Goal: Task Accomplishment & Management: Manage account settings

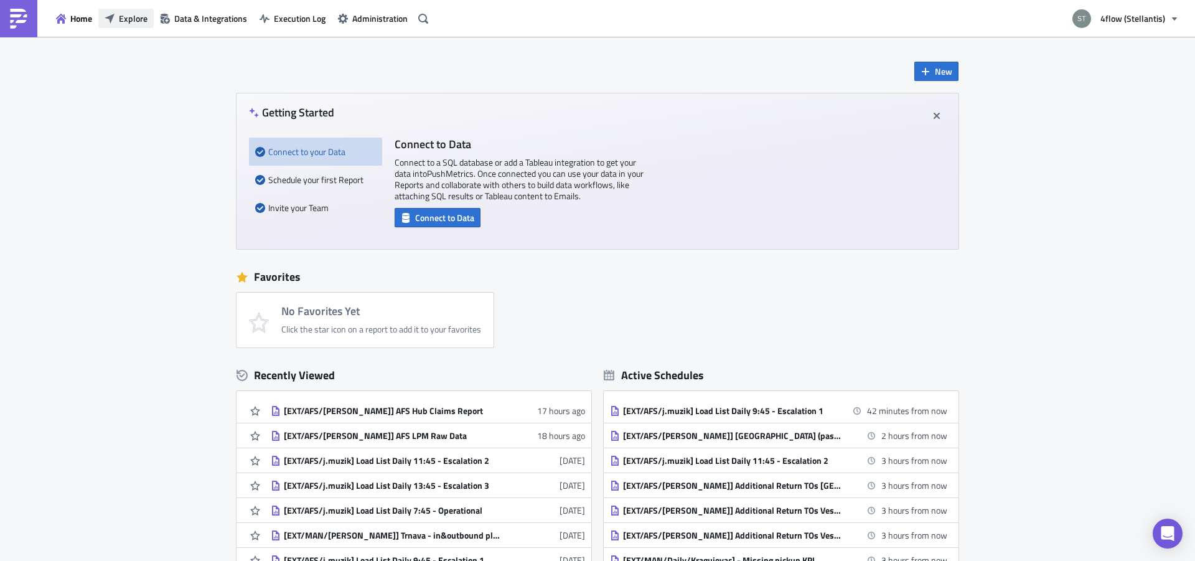
click at [139, 17] on span "Explore" at bounding box center [133, 18] width 29 height 13
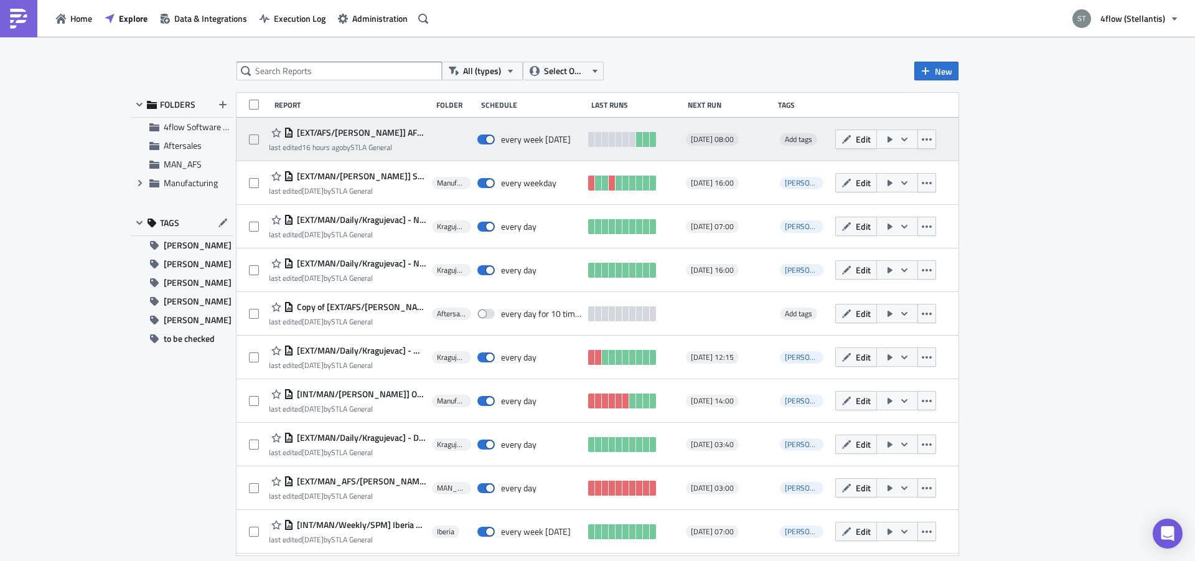
click at [395, 136] on span "[EXT/AFS/[PERSON_NAME]] AFS Hub Claims Report" at bounding box center [360, 132] width 132 height 11
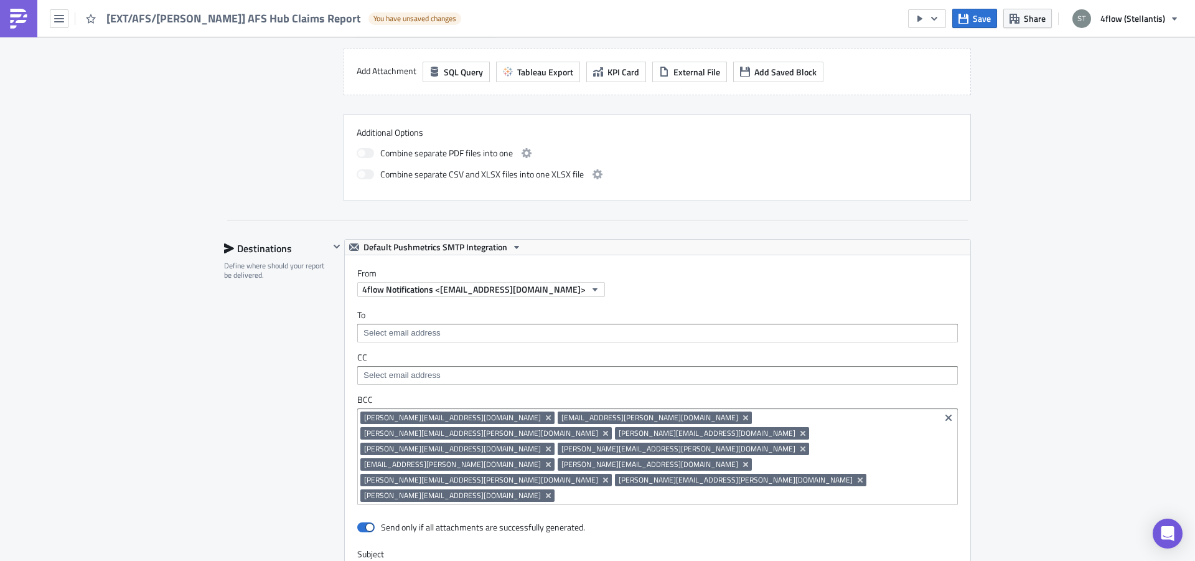
scroll to position [706, 0]
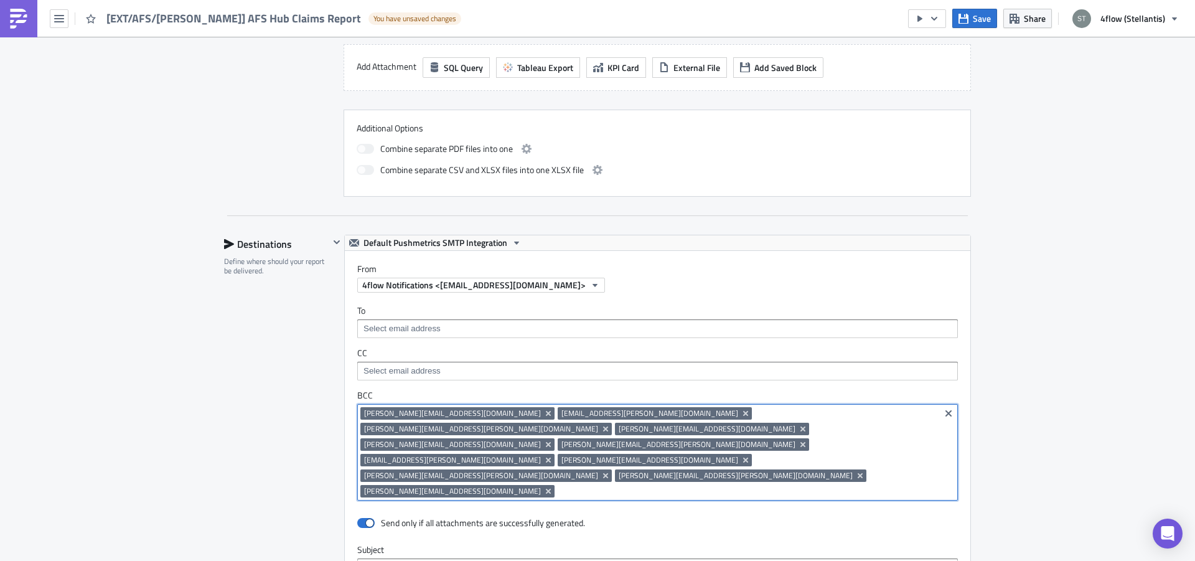
click at [644, 485] on input at bounding box center [747, 491] width 379 height 12
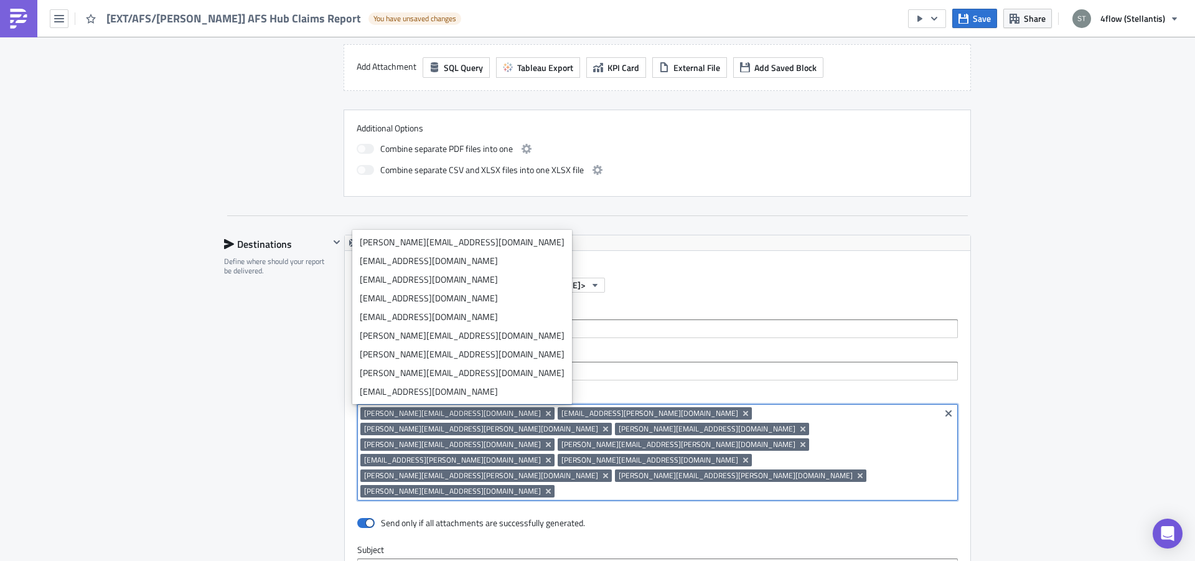
click at [248, 353] on div "Destinations Define where should your report be delivered." at bounding box center [276, 548] width 105 height 627
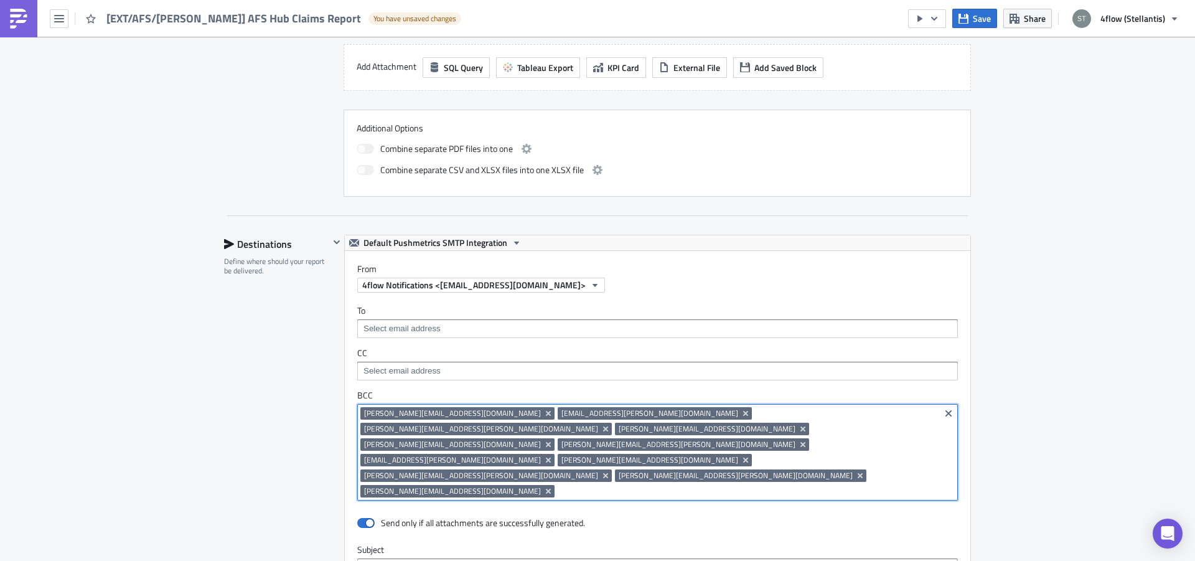
click at [652, 485] on input at bounding box center [747, 491] width 379 height 12
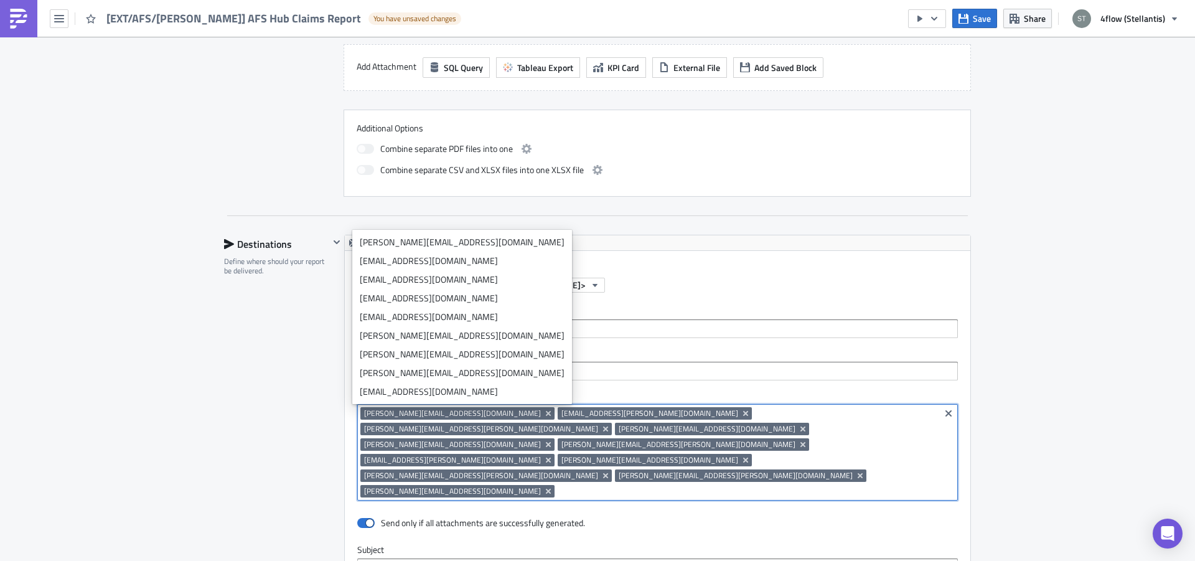
click at [139, 367] on div "Edit " [EXT/AFS/[PERSON_NAME]] AFS Hub Claims Report " Draft Settings Configure…" at bounding box center [597, 211] width 1195 height 1761
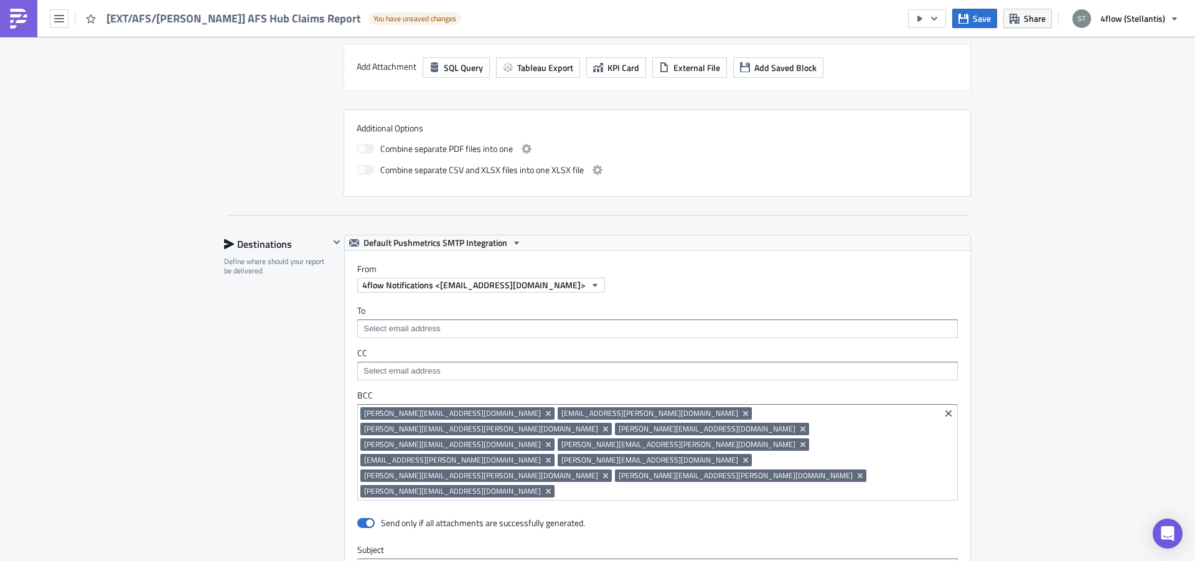
click at [700, 451] on div "[PERSON_NAME][EMAIL_ADDRESS][DOMAIN_NAME] [DOMAIN_NAME][EMAIL_ADDRESS][DOMAIN_N…" at bounding box center [649, 453] width 577 height 93
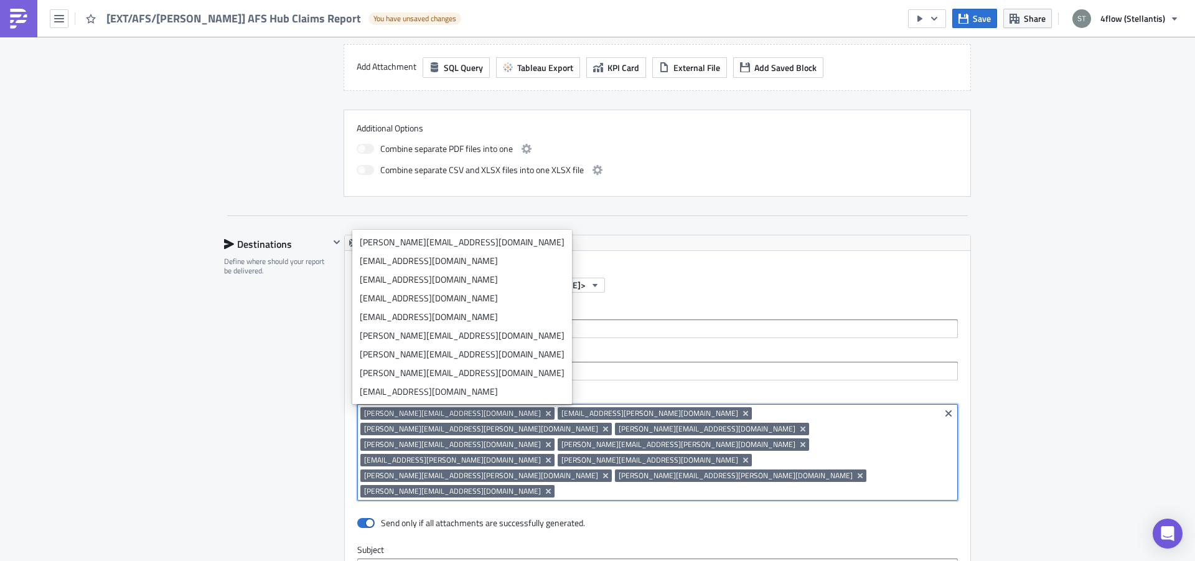
click at [665, 485] on input at bounding box center [747, 491] width 379 height 12
paste input "[EMAIL_ADDRESS][DOMAIN_NAME]"
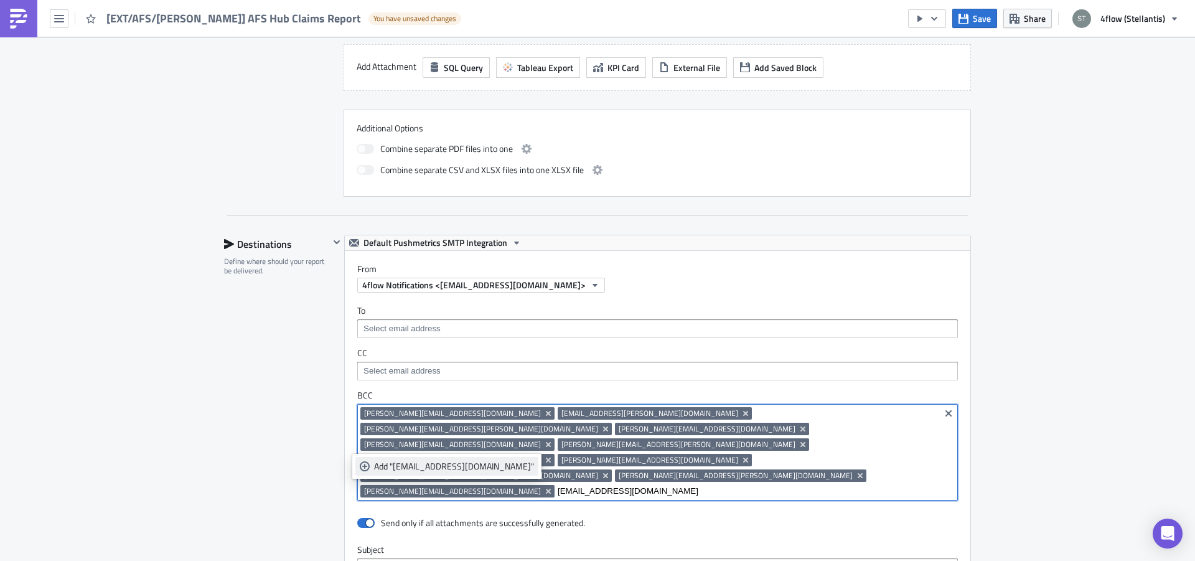
type input "[EMAIL_ADDRESS][DOMAIN_NAME]"
click at [495, 465] on div "Add "[EMAIL_ADDRESS][DOMAIN_NAME]"" at bounding box center [454, 466] width 160 height 12
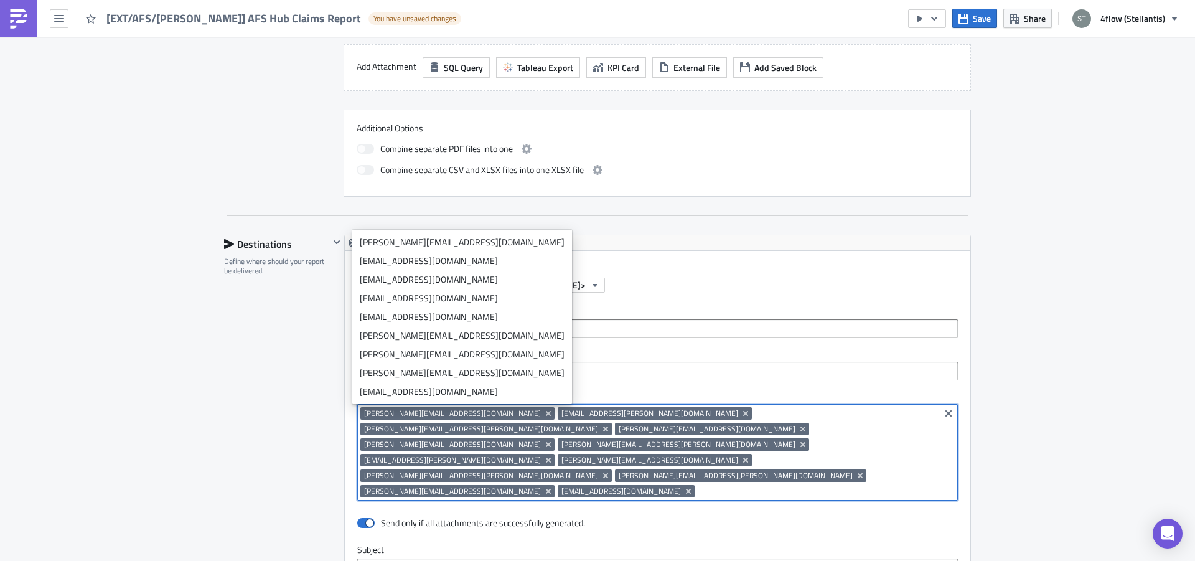
click at [778, 485] on input at bounding box center [817, 491] width 239 height 12
paste input "[EMAIL_ADDRESS][DOMAIN_NAME]"
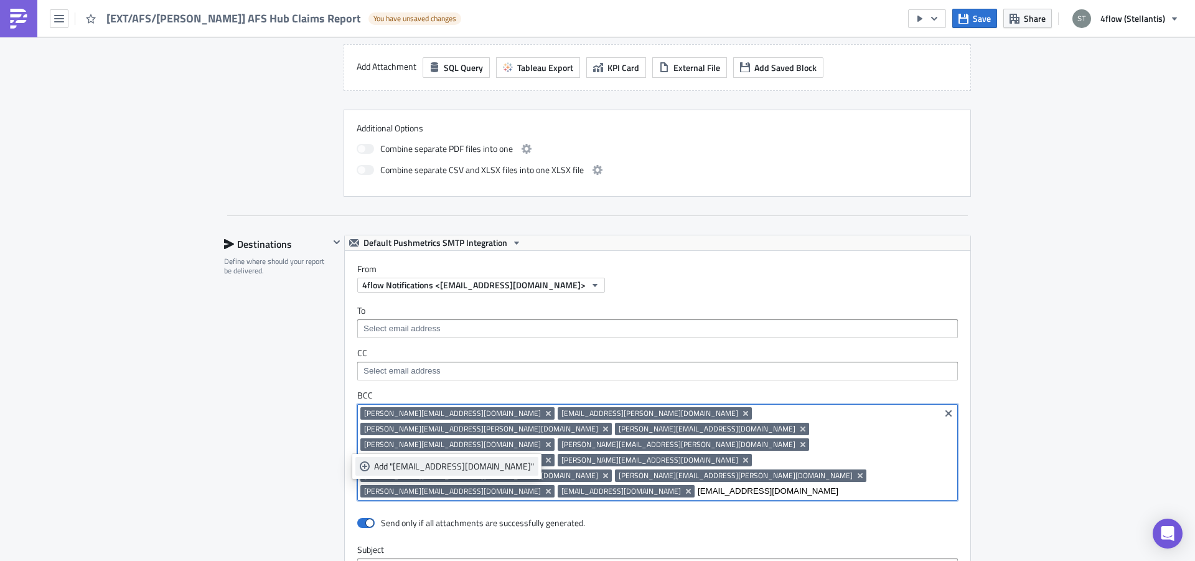
type input "[EMAIL_ADDRESS][DOMAIN_NAME]"
drag, startPoint x: 499, startPoint y: 463, endPoint x: 539, endPoint y: 461, distance: 40.5
click at [498, 464] on div "Add "[EMAIL_ADDRESS][DOMAIN_NAME]"" at bounding box center [454, 466] width 160 height 12
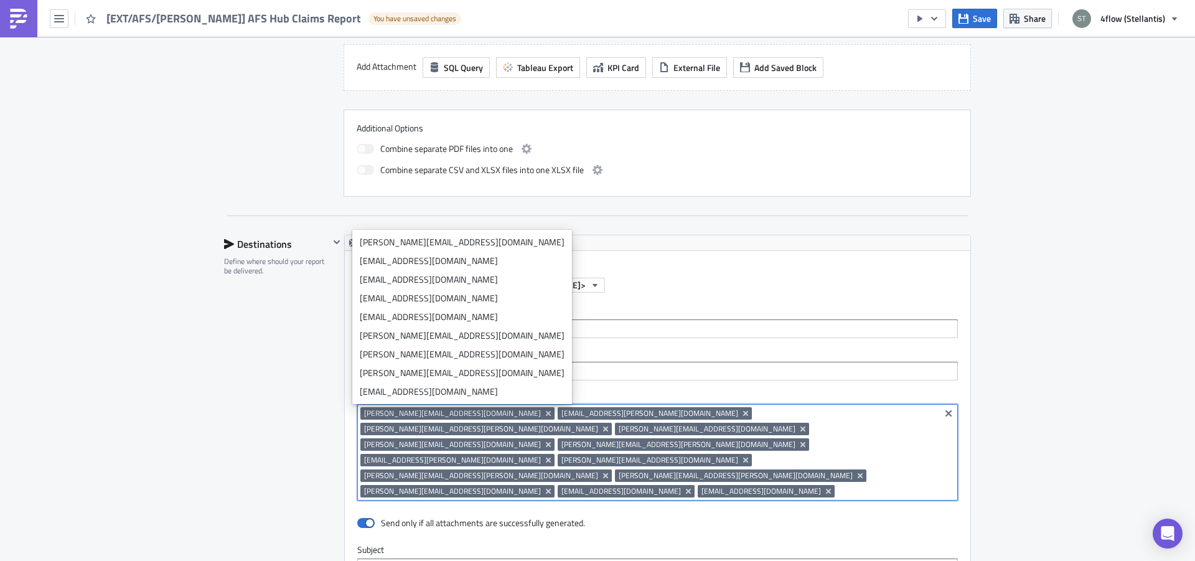
click at [1068, 392] on div "Edit " [EXT/AFS/[PERSON_NAME]] AFS Hub Claims Report " Draft Settings Configure…" at bounding box center [597, 211] width 1195 height 1761
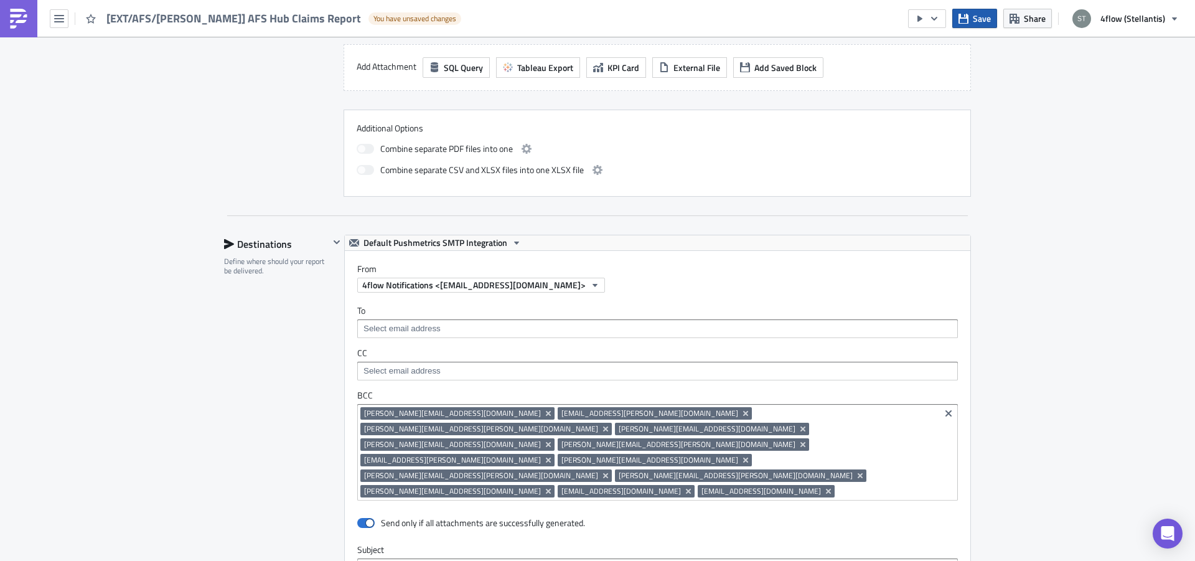
click at [985, 16] on span "Save" at bounding box center [982, 18] width 18 height 13
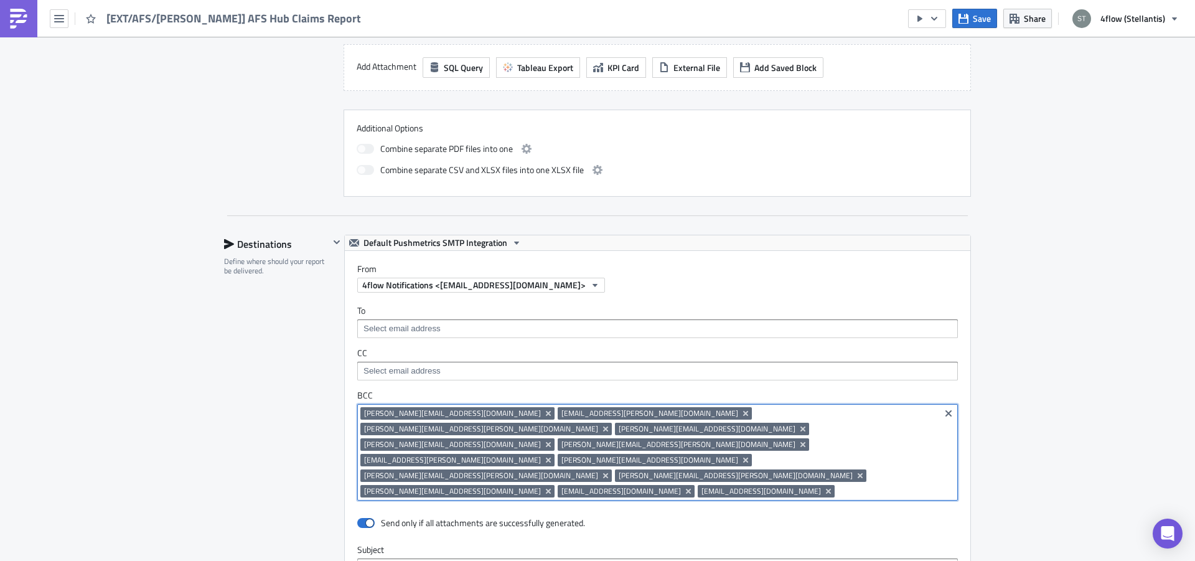
click at [838, 485] on input at bounding box center [887, 491] width 99 height 12
type input "r"
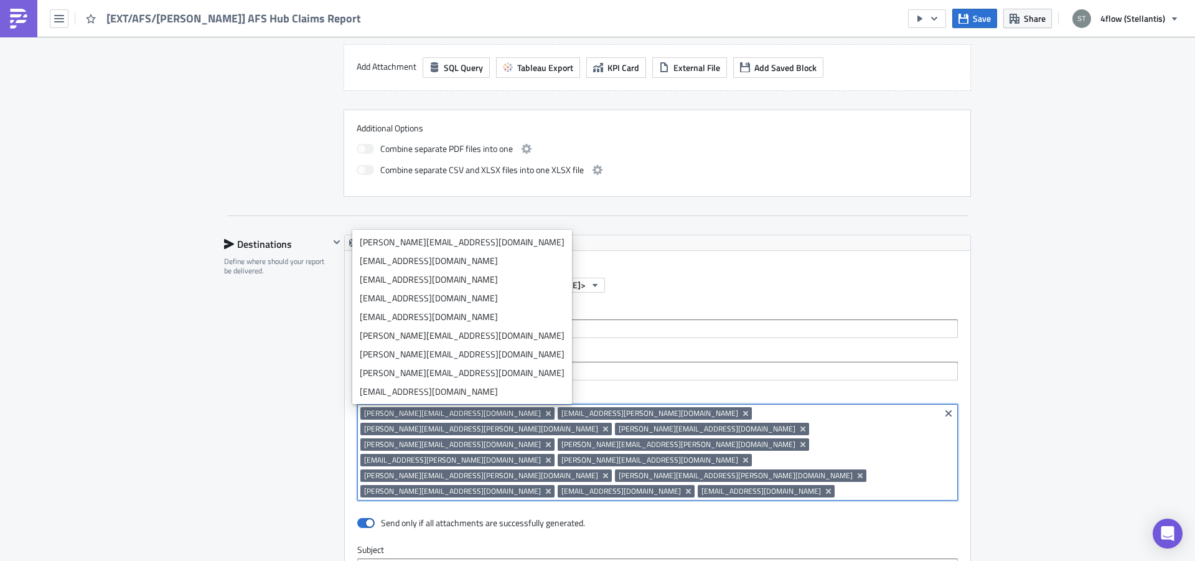
click at [265, 362] on div "Destinations Define where should your report be delivered." at bounding box center [276, 548] width 105 height 627
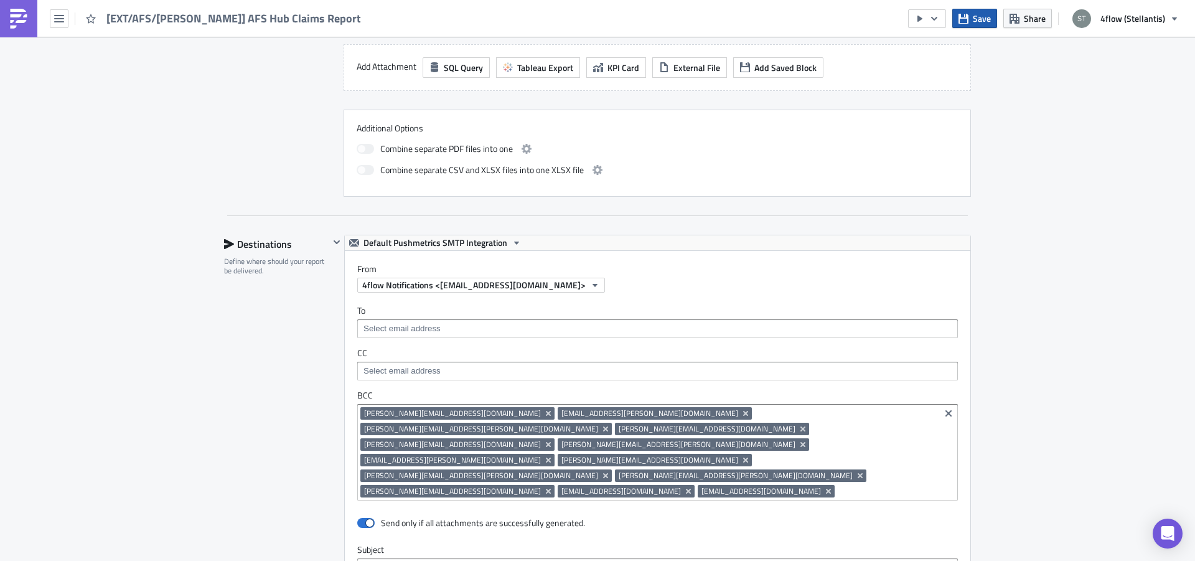
click at [979, 22] on span "Save" at bounding box center [982, 18] width 18 height 13
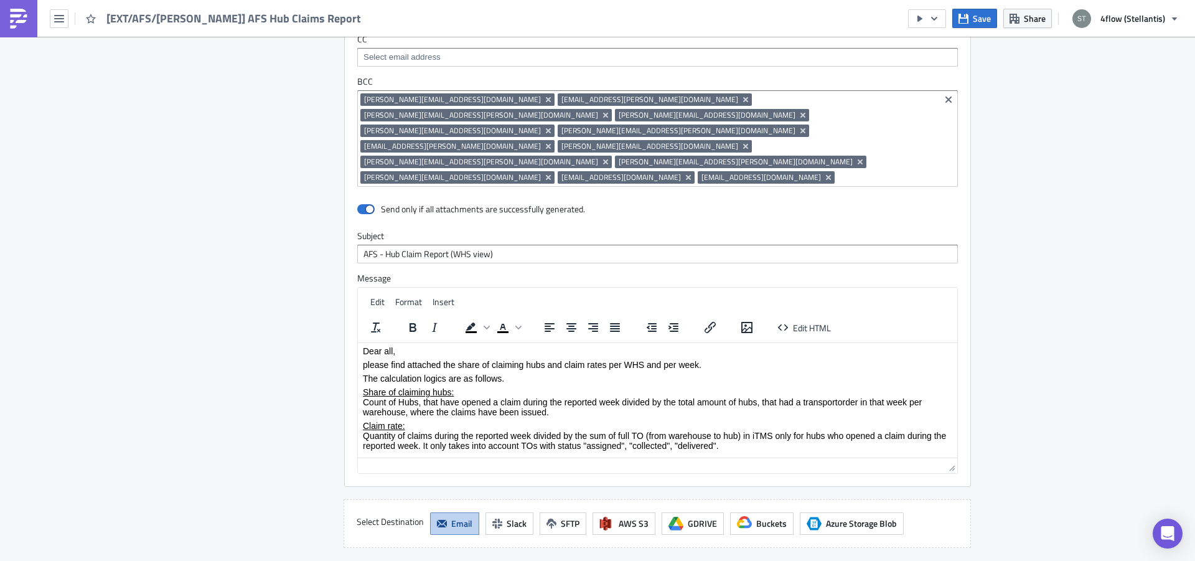
scroll to position [0, 0]
click at [986, 17] on span "Save" at bounding box center [982, 18] width 18 height 13
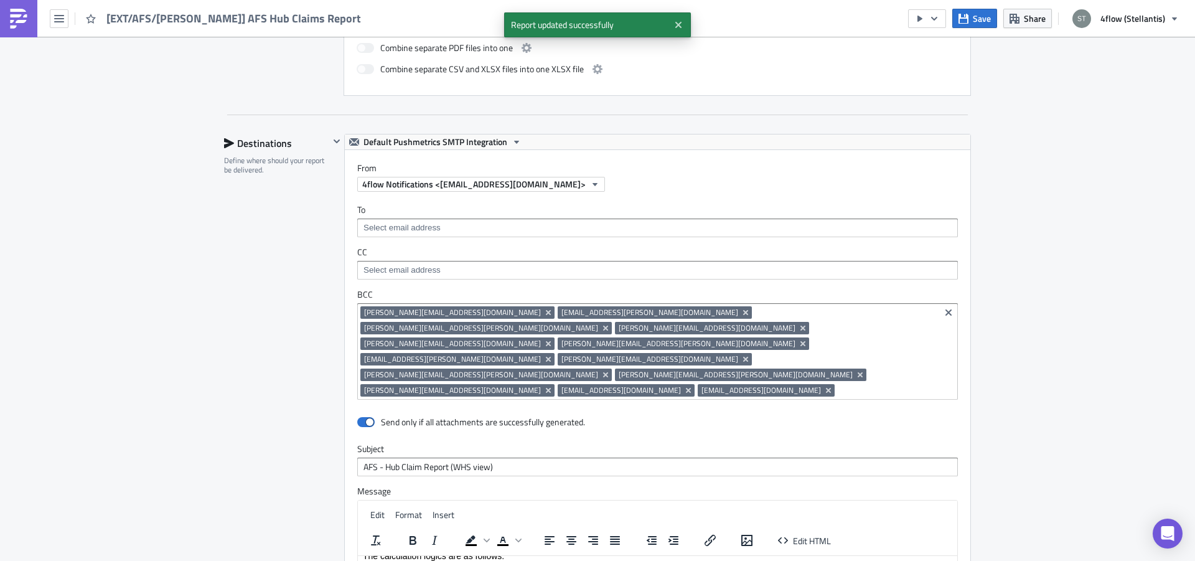
scroll to position [785, 0]
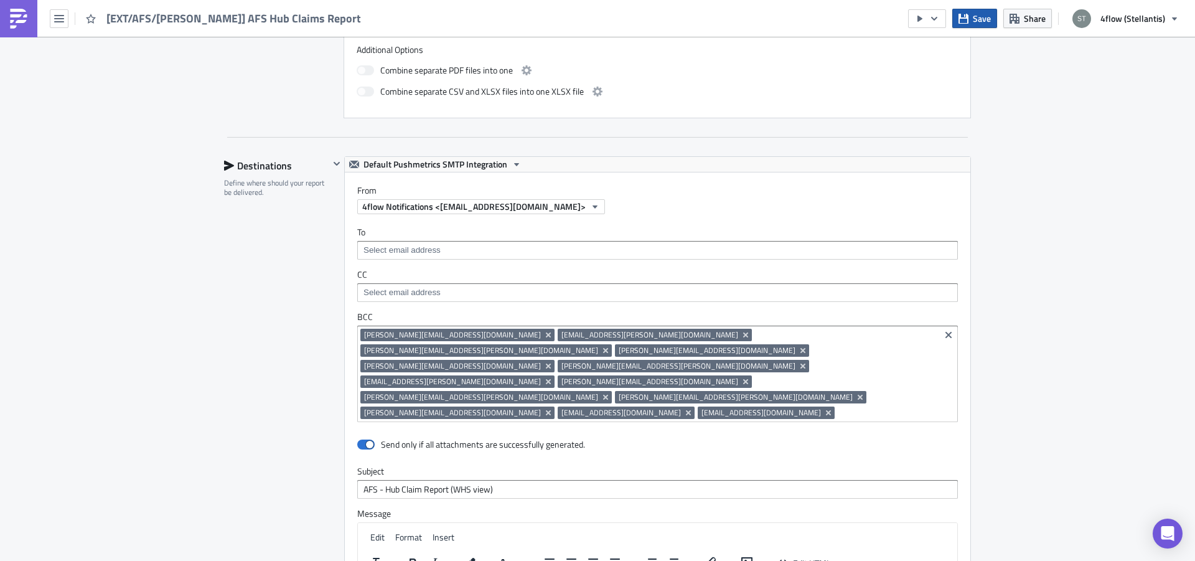
click at [973, 20] on button "Save" at bounding box center [975, 18] width 45 height 19
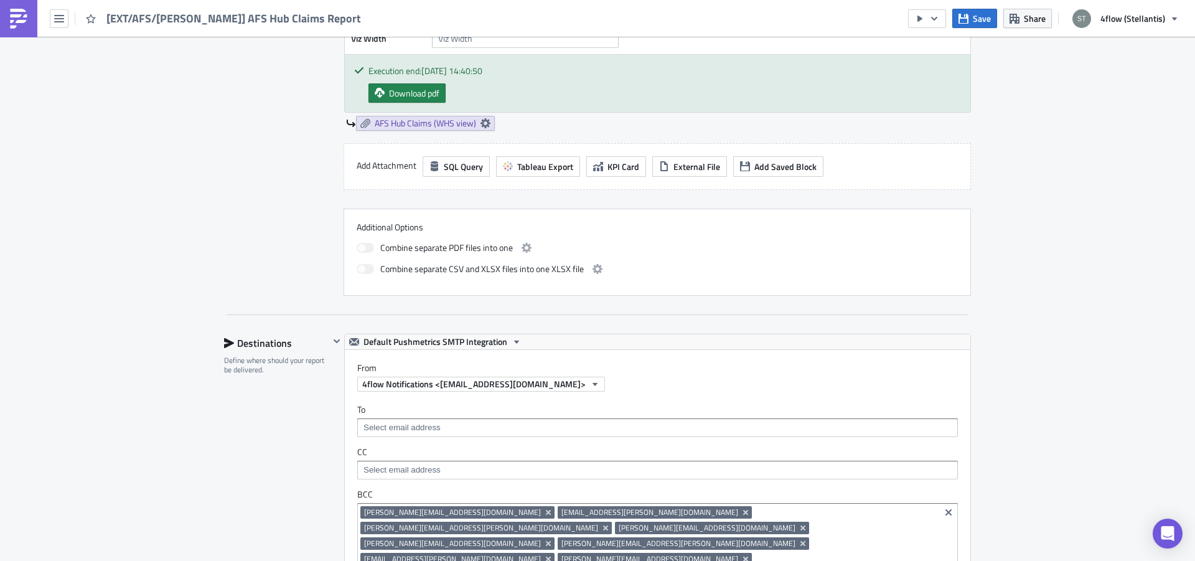
scroll to position [549, 0]
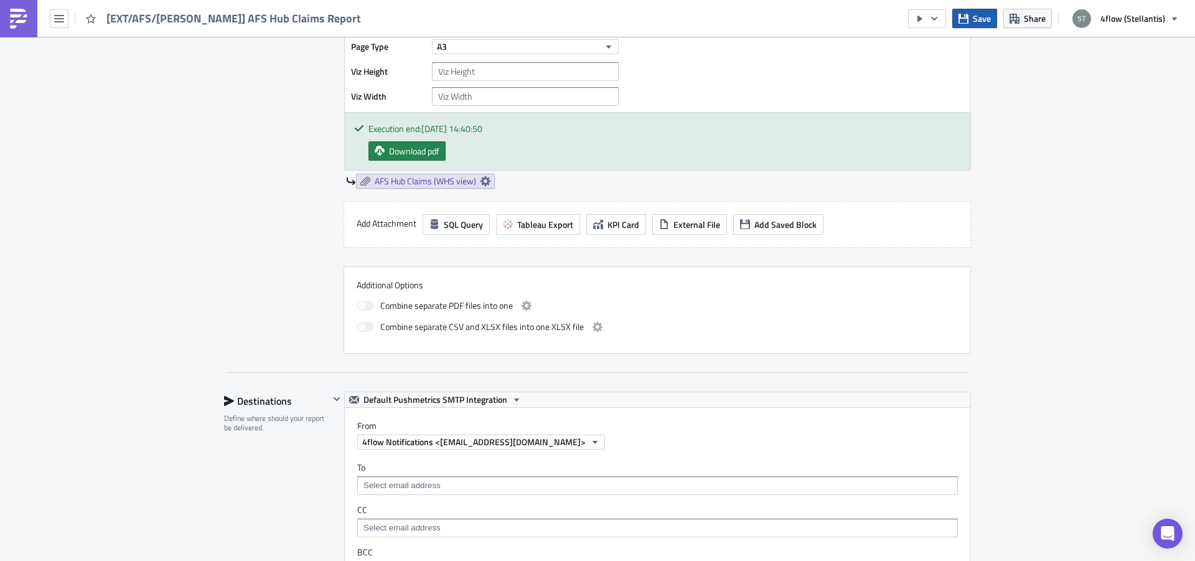
click at [971, 11] on button "Save" at bounding box center [975, 18] width 45 height 19
